Goal: Task Accomplishment & Management: Manage account settings

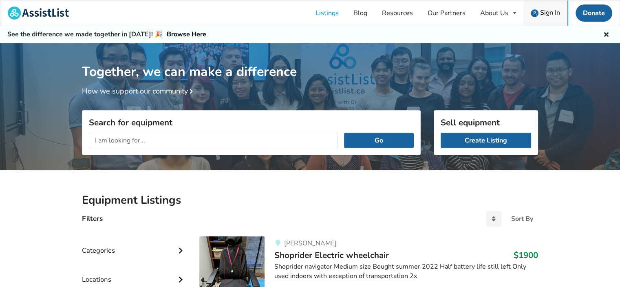
click at [551, 12] on span "Sign In" at bounding box center [550, 12] width 20 height 9
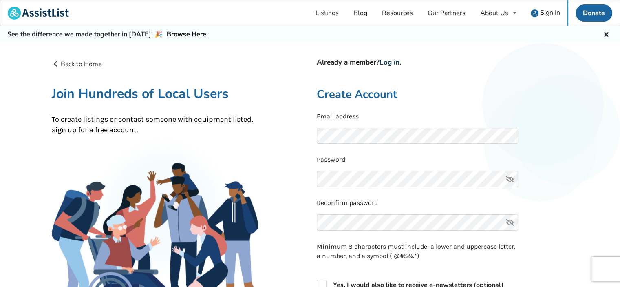
click at [391, 63] on link "Log in" at bounding box center [390, 62] width 20 height 9
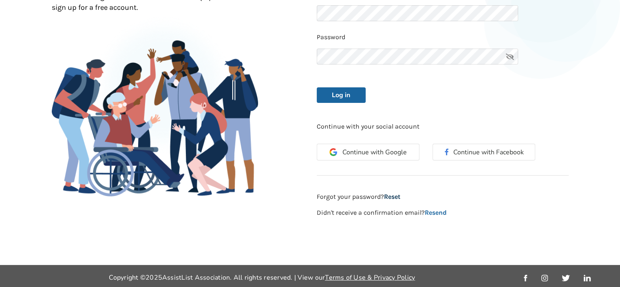
click at [394, 196] on link "Reset" at bounding box center [392, 196] width 16 height 8
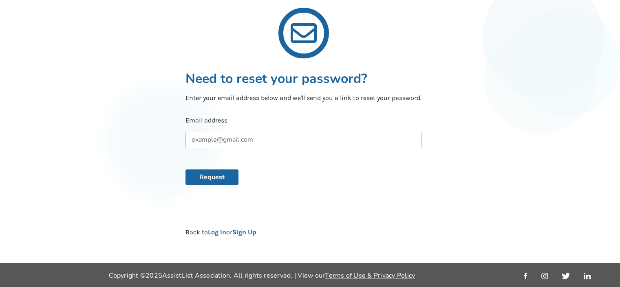
click at [263, 140] on input "text" at bounding box center [304, 140] width 236 height 16
type input "ysingh1@shaw.ca"
click at [216, 176] on button "Request" at bounding box center [212, 176] width 53 height 15
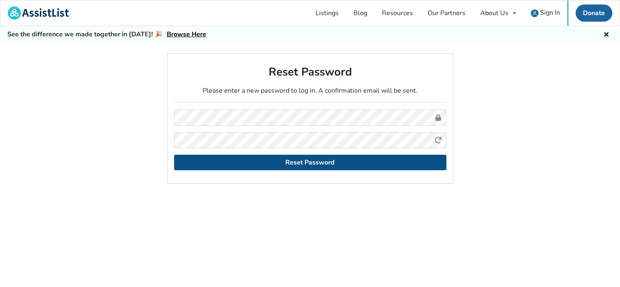
click at [320, 161] on button "Reset Password" at bounding box center [310, 162] width 272 height 15
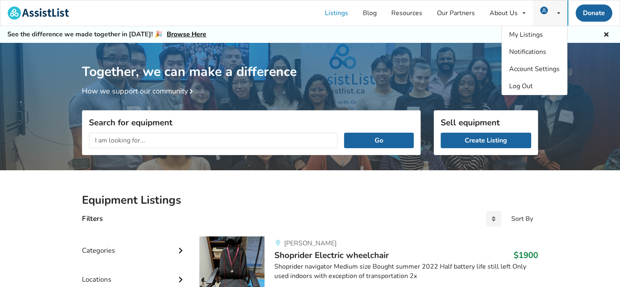
click at [556, 12] on div "My Listings Notifications Account Settings Log Out" at bounding box center [550, 12] width 35 height 25
click at [525, 34] on span "My Listings" at bounding box center [526, 34] width 34 height 9
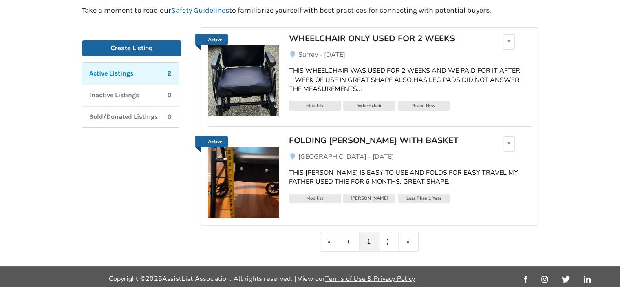
scroll to position [105, 0]
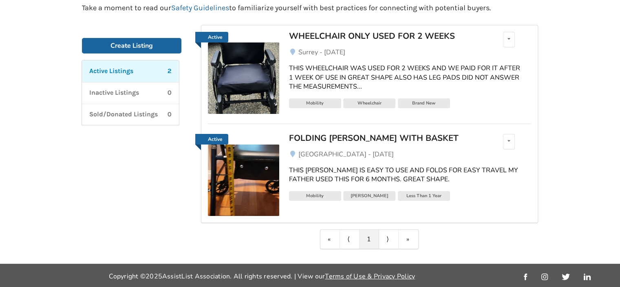
click at [352, 139] on div "FOLDING [PERSON_NAME] WITH BASKET" at bounding box center [384, 138] width 190 height 11
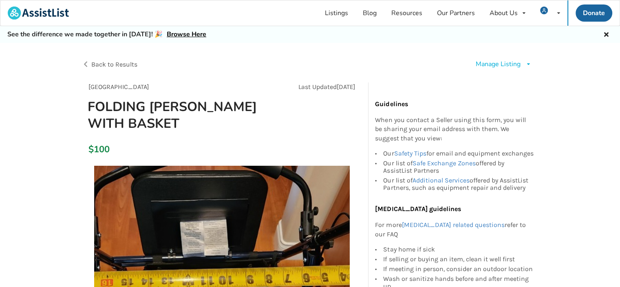
click at [499, 63] on div "Manage Listing" at bounding box center [498, 64] width 45 height 9
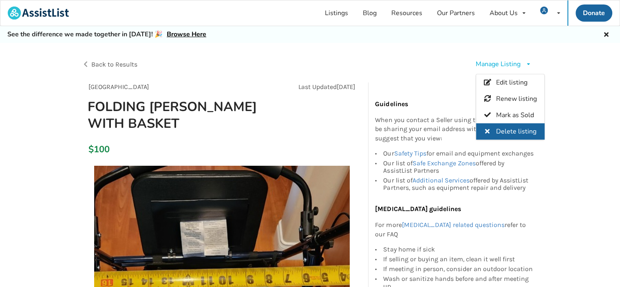
click at [504, 130] on span "Delete listing" at bounding box center [516, 131] width 40 height 9
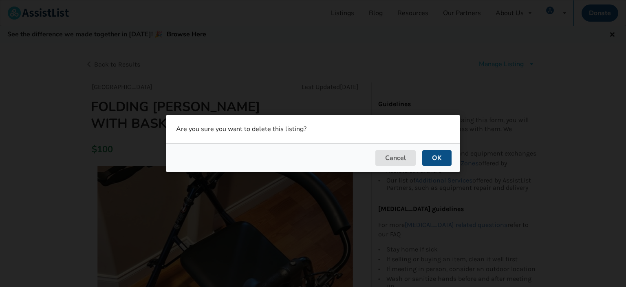
click at [437, 153] on button "OK" at bounding box center [436, 157] width 29 height 15
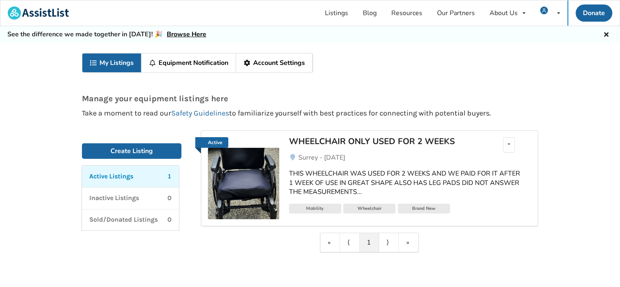
click at [118, 177] on p "Active Listings" at bounding box center [111, 176] width 44 height 9
click at [214, 143] on link "Active" at bounding box center [211, 142] width 33 height 11
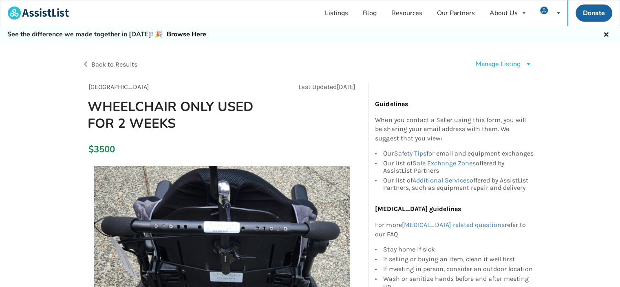
click at [504, 61] on div "Manage Listing" at bounding box center [498, 64] width 45 height 9
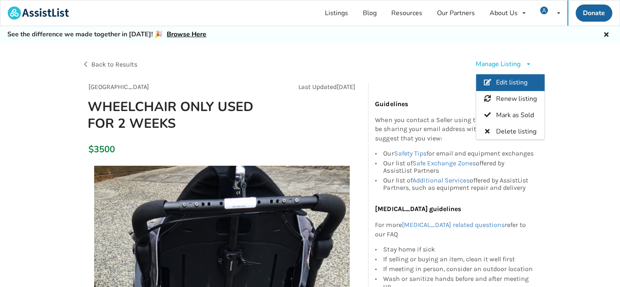
click at [504, 80] on span "Edit listing" at bounding box center [511, 82] width 31 height 9
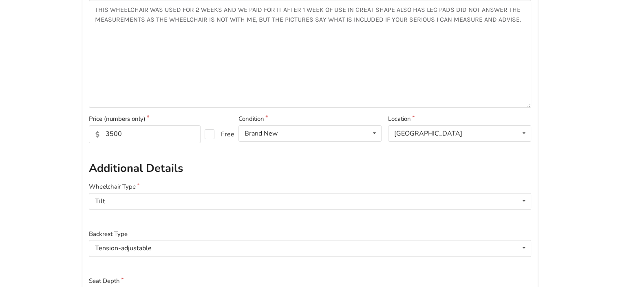
scroll to position [163, 0]
click at [107, 133] on input "3500" at bounding box center [145, 133] width 112 height 18
type input "2500"
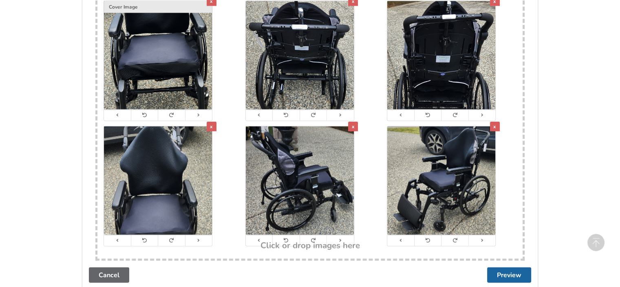
scroll to position [1663, 0]
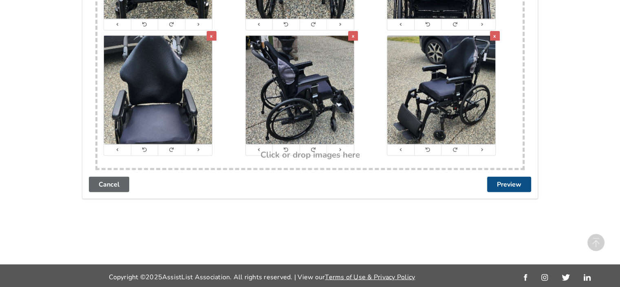
click at [513, 183] on button "Preview" at bounding box center [509, 184] width 44 height 15
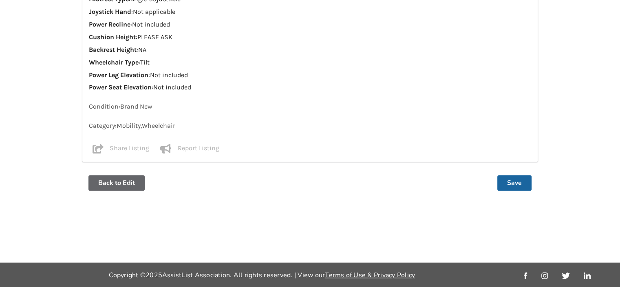
scroll to position [0, 0]
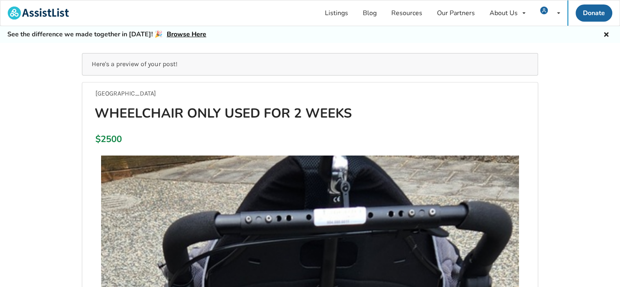
click at [183, 36] on link "Browse Here" at bounding box center [187, 34] width 40 height 9
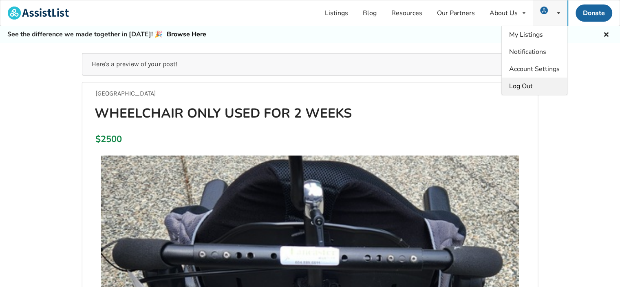
click at [524, 85] on span "Log Out" at bounding box center [521, 86] width 24 height 9
